Goal: Communication & Community: Ask a question

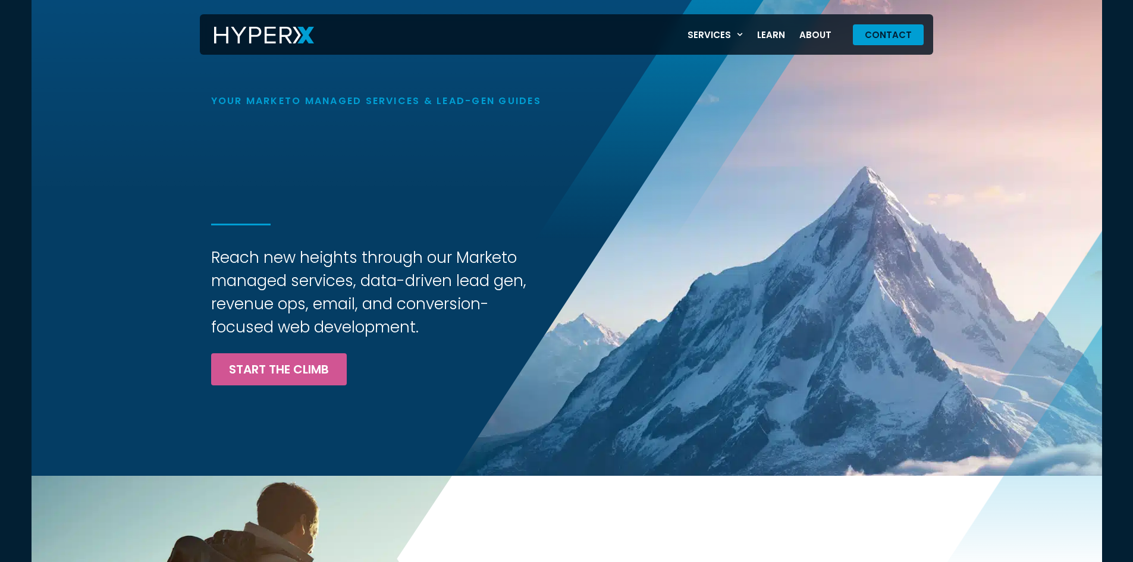
click at [893, 33] on span "Contact" at bounding box center [888, 34] width 47 height 9
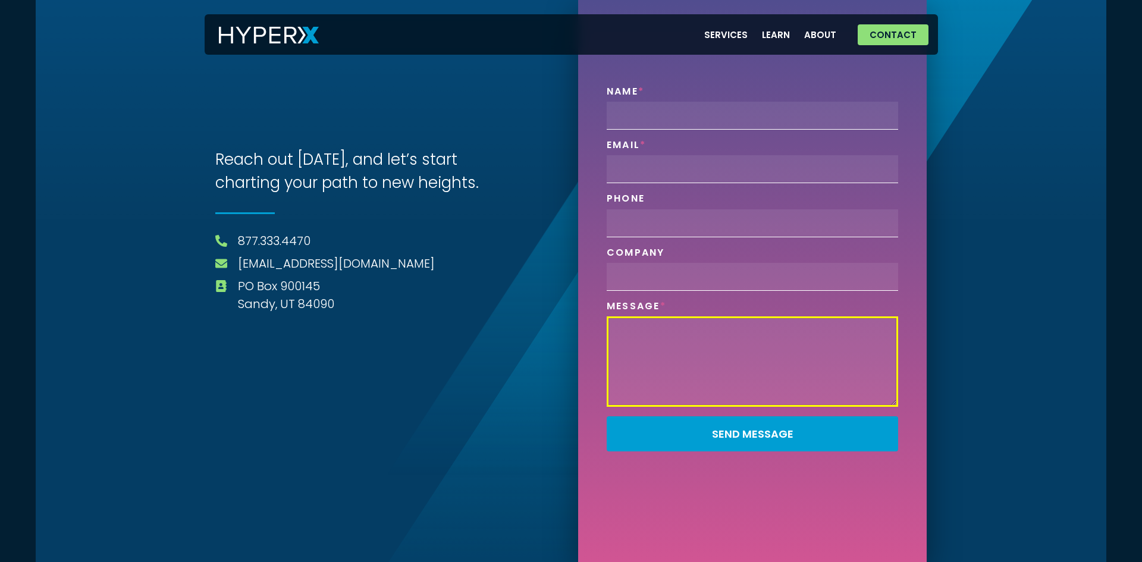
paste textarea "Hi, I wanted to reach out and introduce [PERSON_NAME], a virtual assistant agen…"
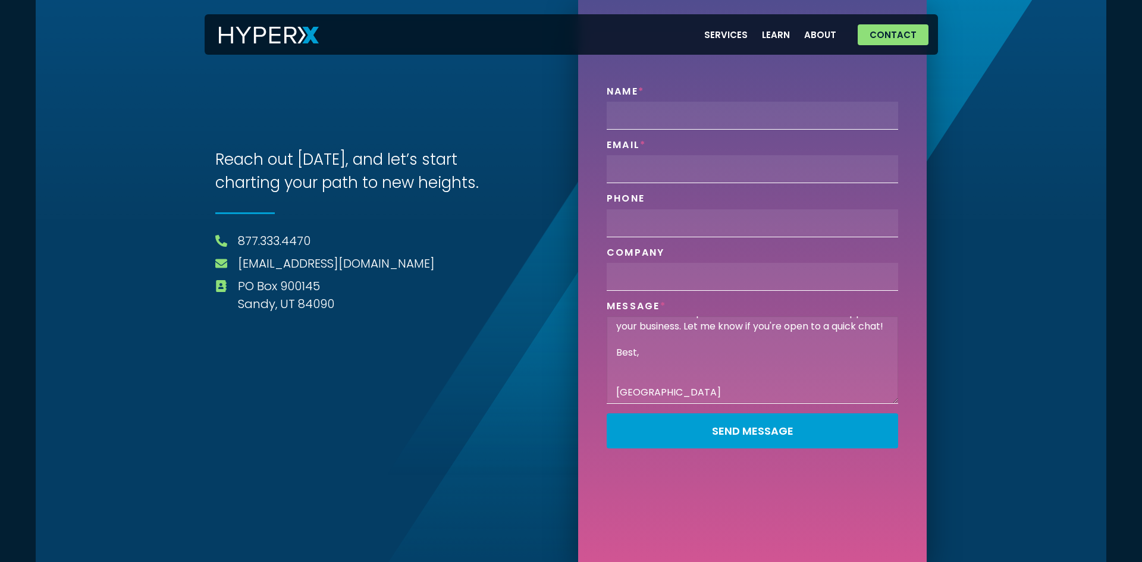
scroll to position [143, 0]
type textarea "Hi, I wanted to reach out and introduce [PERSON_NAME], a virtual assistant agen…"
click at [696, 109] on input "Name" at bounding box center [752, 116] width 291 height 28
type input "[PERSON_NAME]"
type input "[EMAIL_ADDRESS][DOMAIN_NAME]"
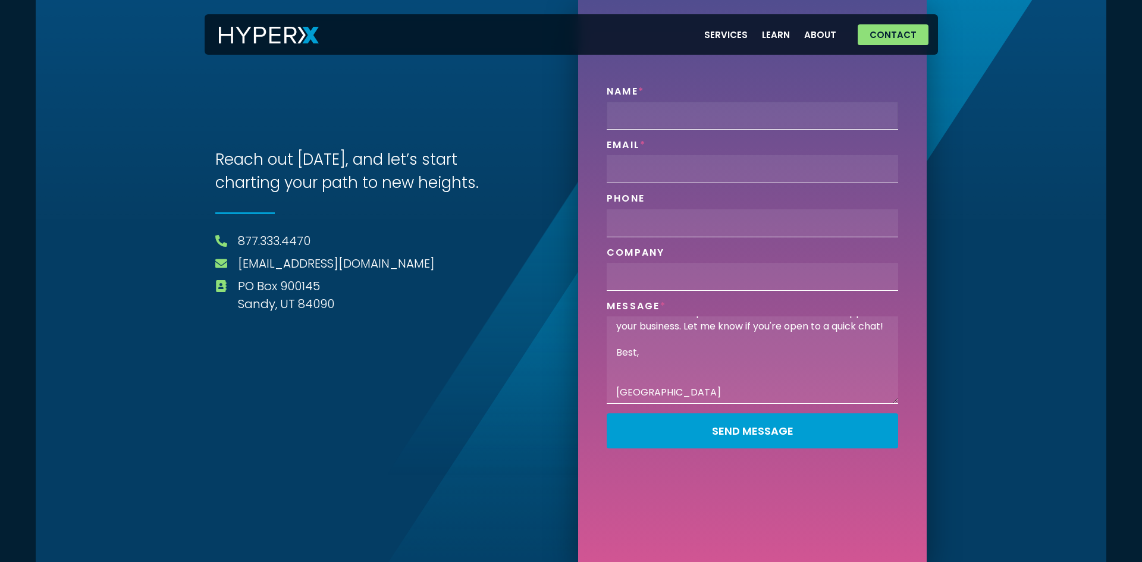
type input "09167025099"
type input "OmniVa"
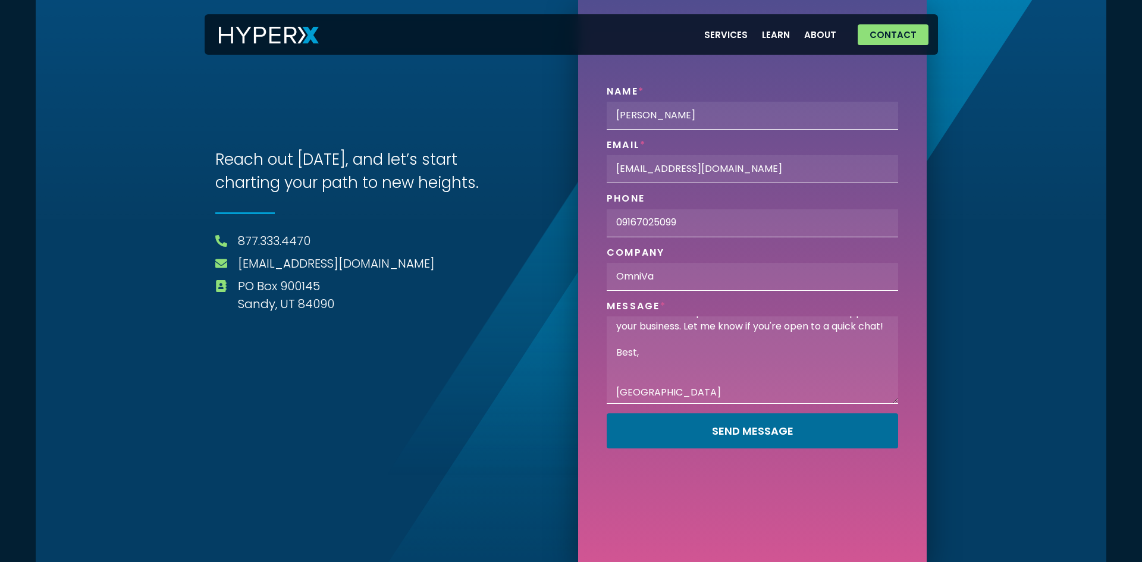
click at [751, 434] on span "Send Message" at bounding box center [752, 431] width 81 height 11
